Goal: Navigation & Orientation: Find specific page/section

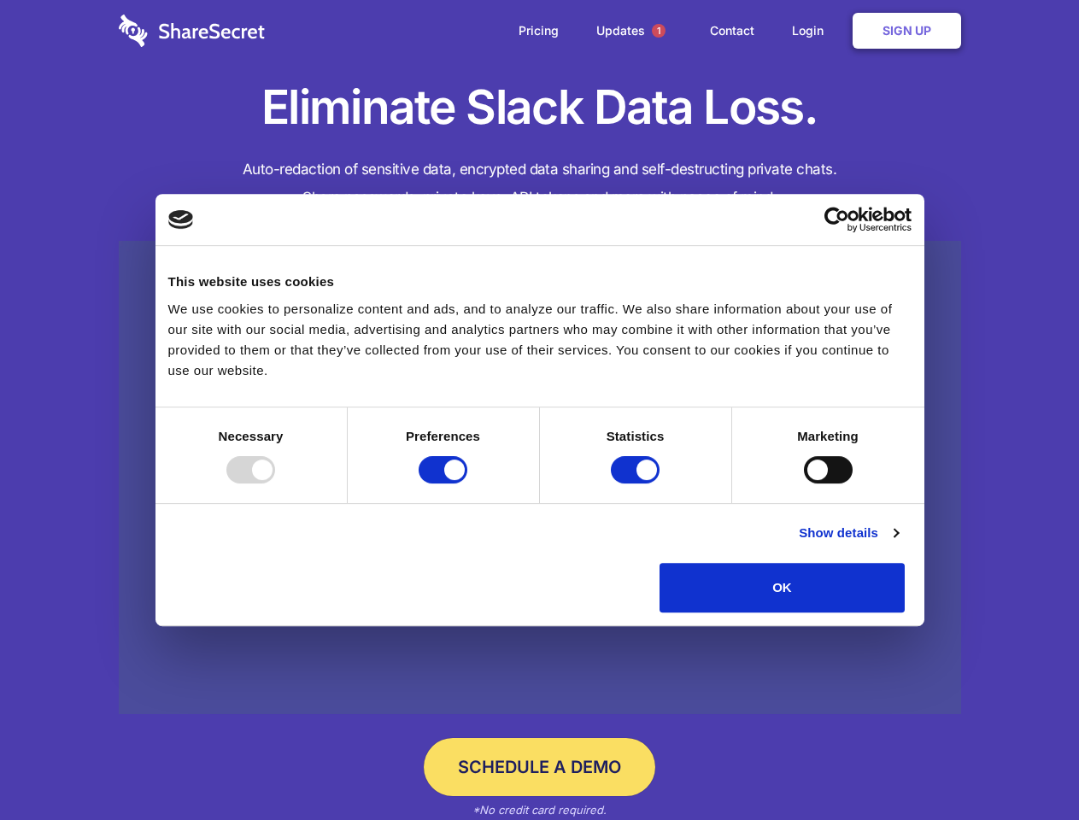
click at [275, 484] on div at bounding box center [250, 469] width 49 height 27
click at [467, 484] on input "Preferences" at bounding box center [443, 469] width 49 height 27
checkbox input "false"
click at [637, 484] on input "Statistics" at bounding box center [635, 469] width 49 height 27
checkbox input "false"
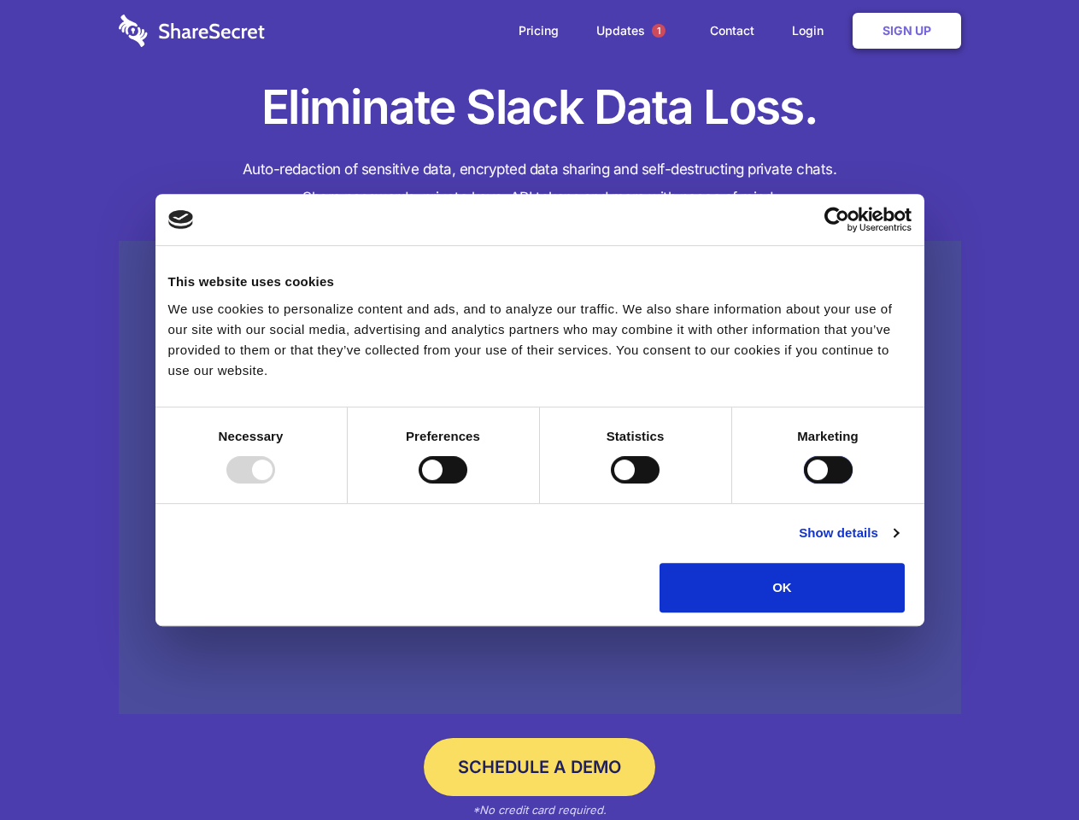
click at [804, 484] on input "Marketing" at bounding box center [828, 469] width 49 height 27
checkbox input "true"
click at [898, 543] on link "Show details" at bounding box center [848, 533] width 99 height 21
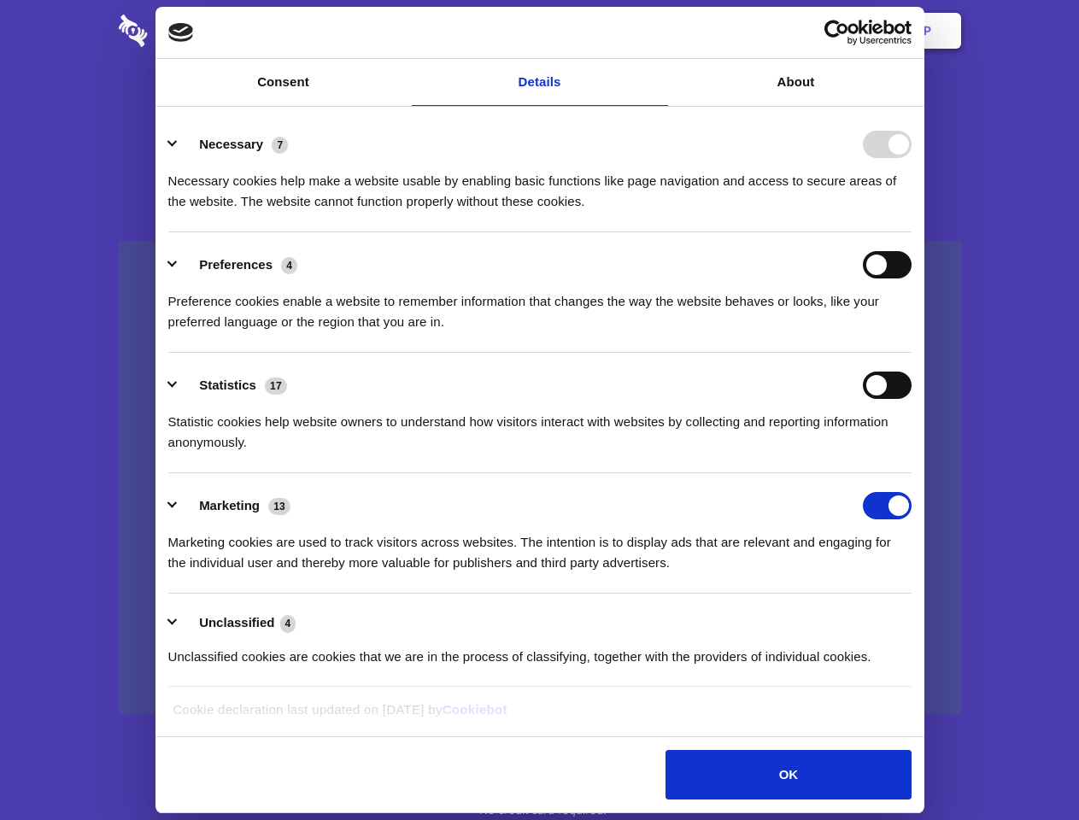
click at [912, 232] on li "Necessary 7 Necessary cookies help make a website usable by enabling basic func…" at bounding box center [539, 172] width 743 height 120
click at [658, 31] on span "1" at bounding box center [659, 31] width 14 height 14
